Goal: Information Seeking & Learning: Learn about a topic

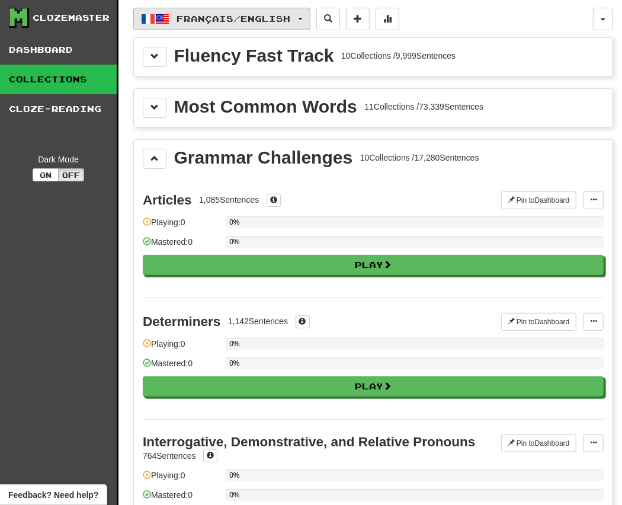
click at [177, 18] on span "Français / English" at bounding box center [234, 19] width 114 height 10
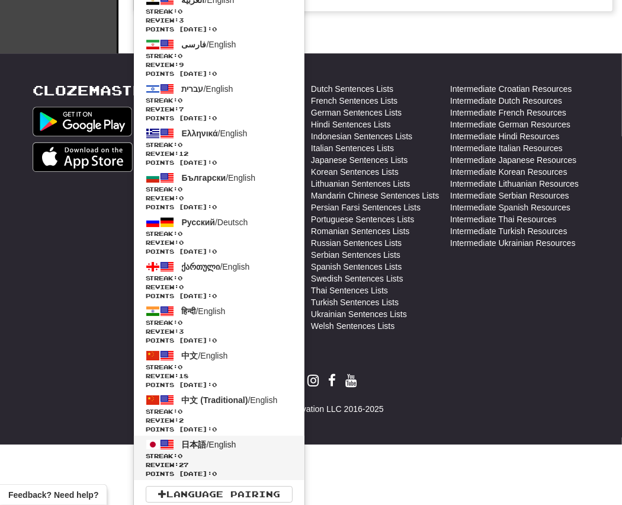
scroll to position [1827, 0]
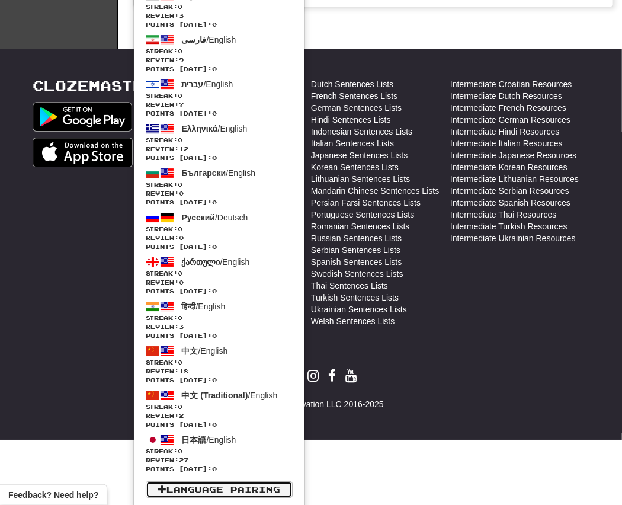
click at [232, 494] on link "Language Pairing" at bounding box center [219, 489] width 147 height 17
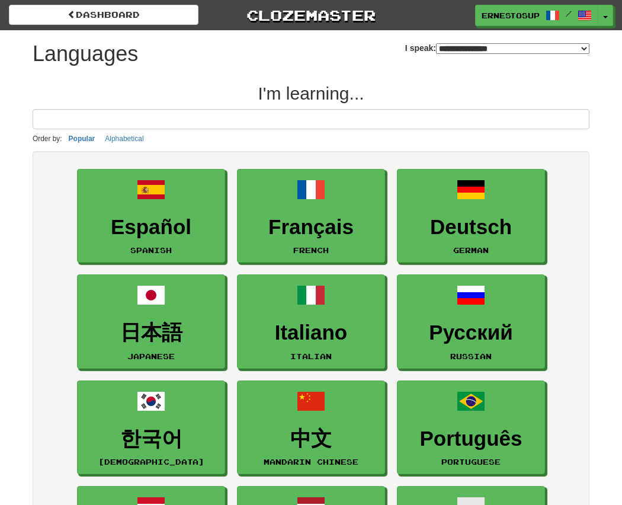
select select "*******"
click at [302, 112] on input at bounding box center [311, 119] width 557 height 20
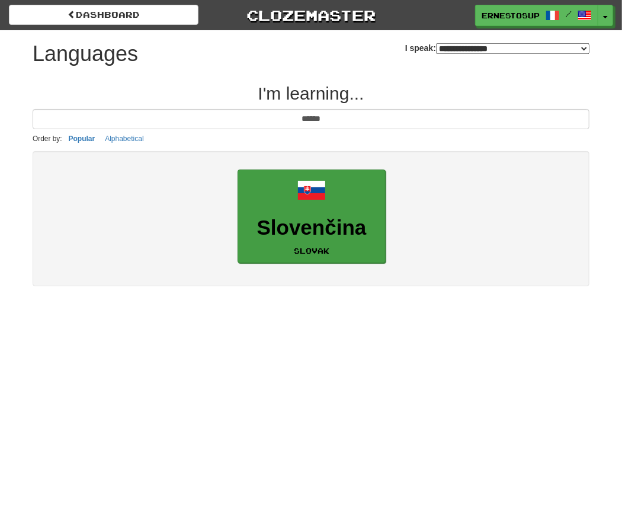
type input "******"
click at [312, 248] on small "Slovak" at bounding box center [312, 251] width 36 height 8
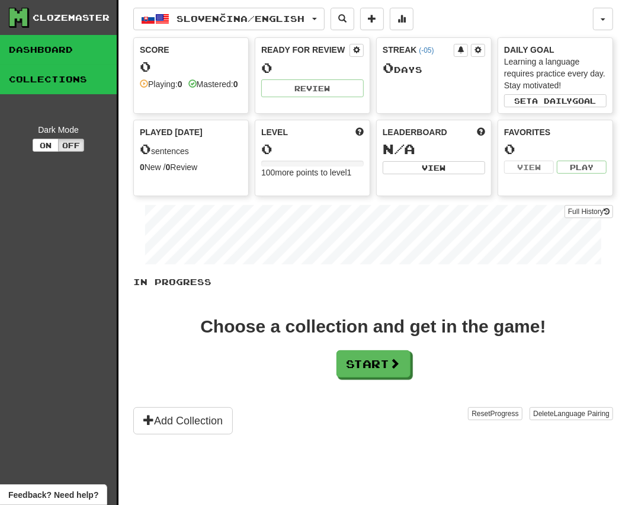
click at [53, 79] on link "Collections" at bounding box center [58, 80] width 117 height 30
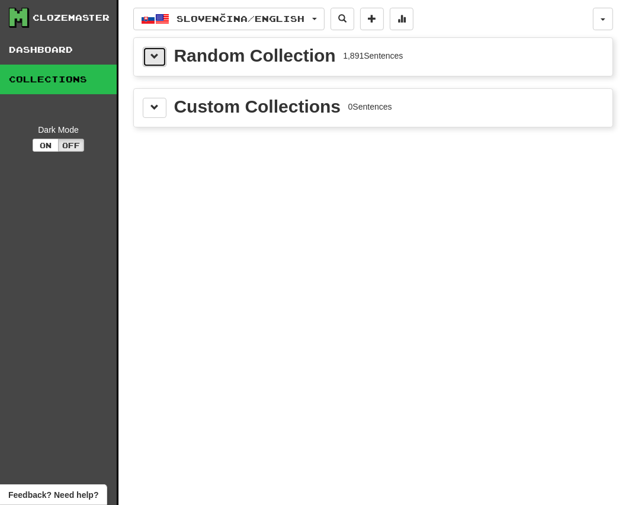
click at [146, 53] on button at bounding box center [155, 57] width 24 height 20
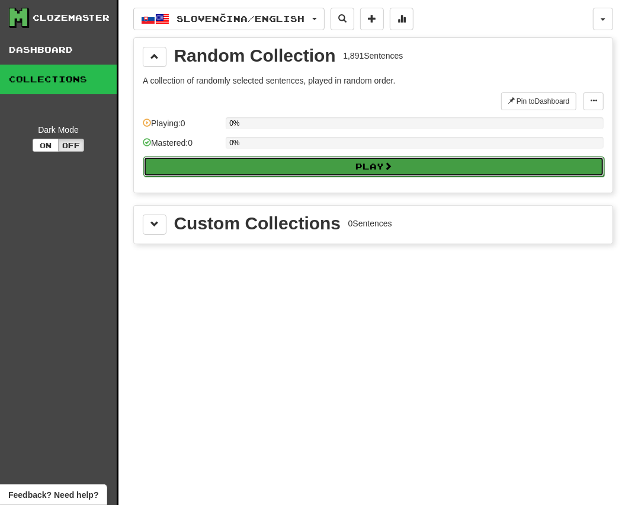
click at [303, 164] on button "Play" at bounding box center [373, 166] width 461 height 20
select select "**"
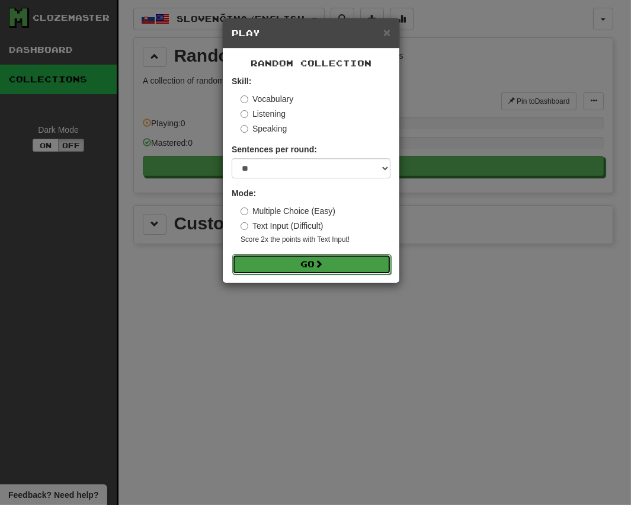
click at [316, 266] on button "Go" at bounding box center [311, 264] width 159 height 20
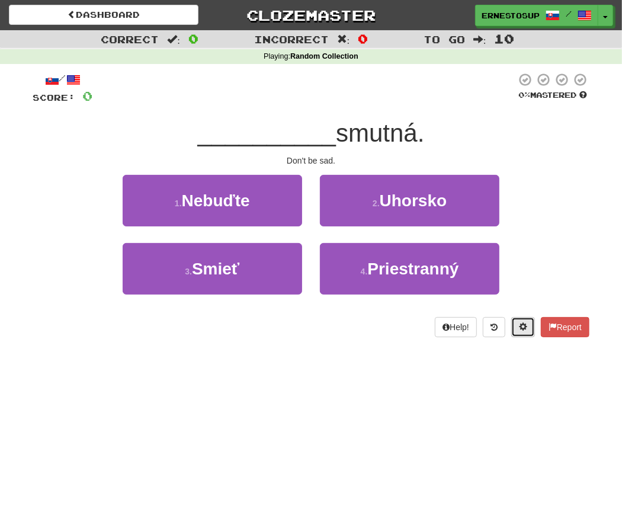
click at [526, 322] on button at bounding box center [523, 327] width 24 height 20
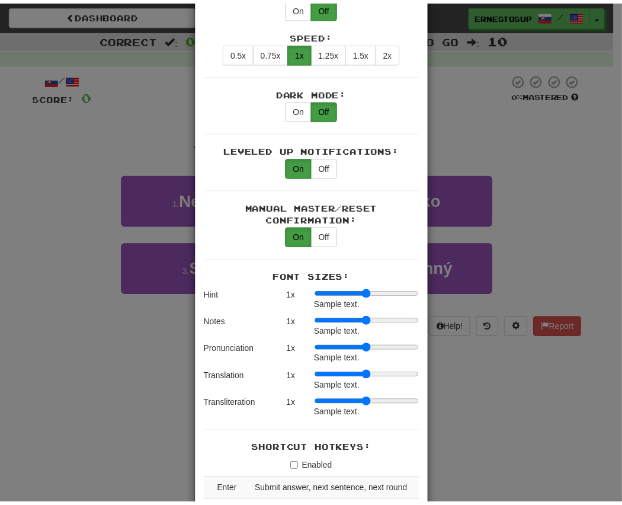
scroll to position [474, 0]
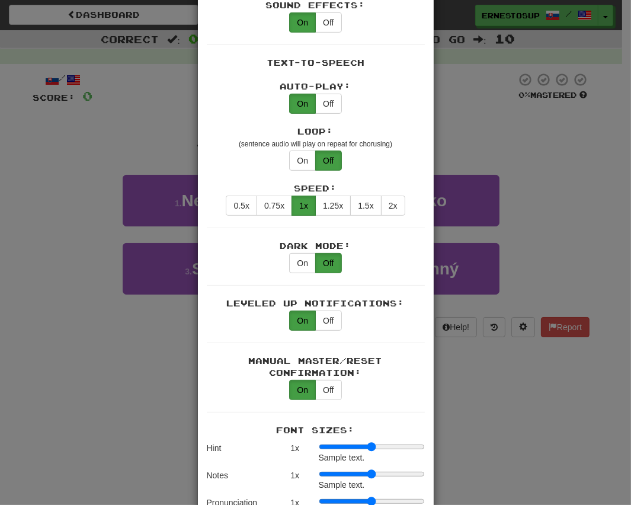
click at [580, 242] on div "× Game Settings Translations: Visible Show After Answering Hidden Sentence Text…" at bounding box center [315, 252] width 631 height 505
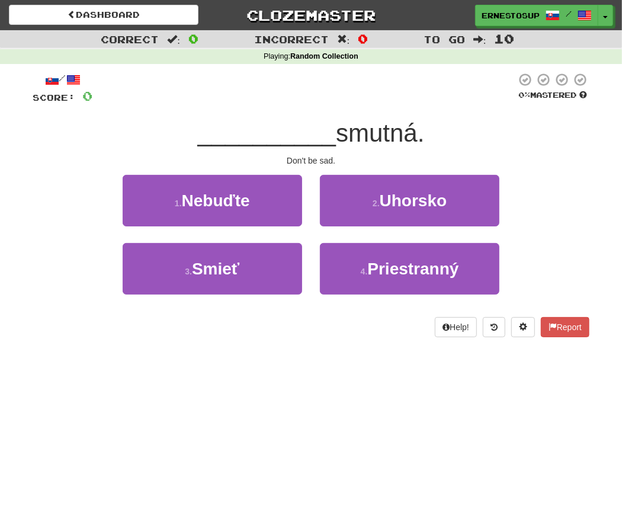
click at [567, 258] on div "3 . Smieť 4 . Priestranný" at bounding box center [311, 277] width 593 height 68
